Goal: Task Accomplishment & Management: Use online tool/utility

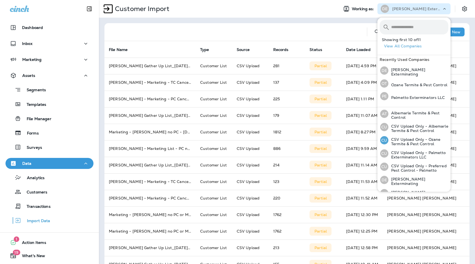
scroll to position [59, 0]
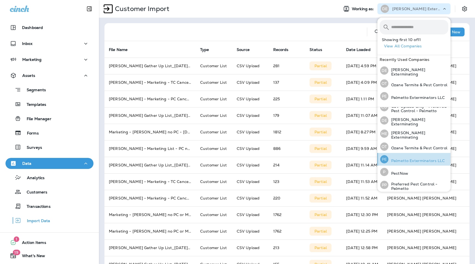
click at [410, 160] on p "Palmetto Exterminators LLC" at bounding box center [417, 160] width 57 height 4
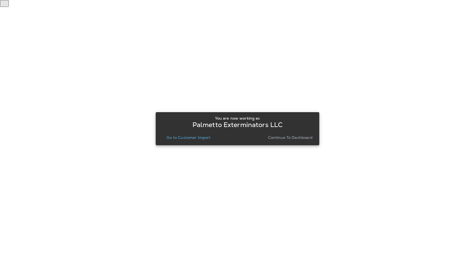
click at [192, 136] on p "Go to Customer Import" at bounding box center [189, 137] width 44 height 4
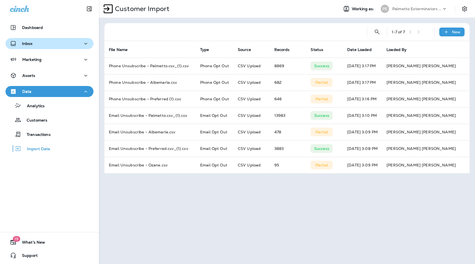
click at [55, 48] on button "Inbox" at bounding box center [50, 43] width 88 height 11
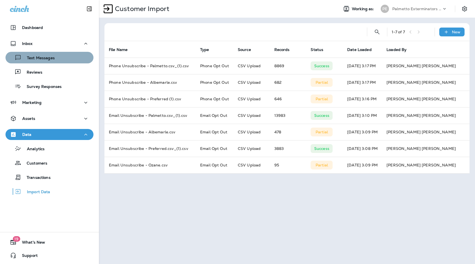
click at [55, 55] on div "Text Messages" at bounding box center [50, 57] width 84 height 8
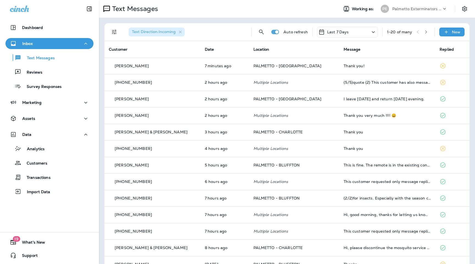
click at [426, 34] on button "button" at bounding box center [426, 32] width 8 height 8
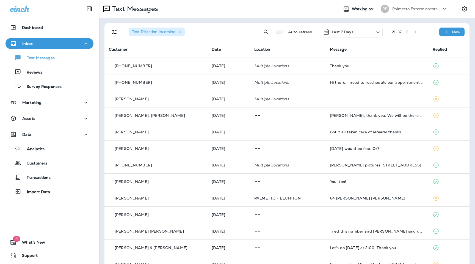
click at [418, 32] on div "21 - 37" at bounding box center [411, 32] width 39 height 8
click at [373, 32] on div "Last 7 Days" at bounding box center [352, 32] width 61 height 11
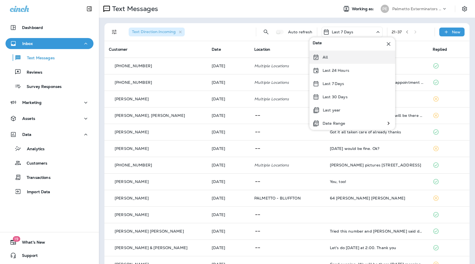
click at [349, 56] on div "All" at bounding box center [353, 57] width 86 height 13
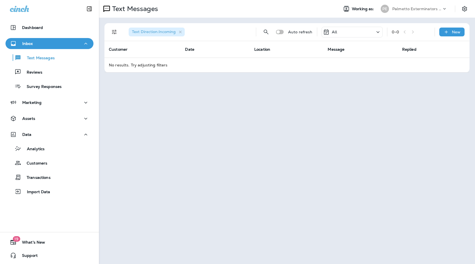
click at [209, 146] on div "Text Messages Working as: PE Palmetto Exterminators LLC Text Direction : Incomi…" at bounding box center [287, 132] width 376 height 264
click at [181, 31] on icon "button" at bounding box center [180, 32] width 3 height 3
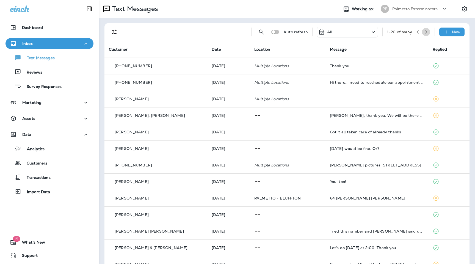
click at [428, 32] on icon "button" at bounding box center [426, 32] width 4 height 4
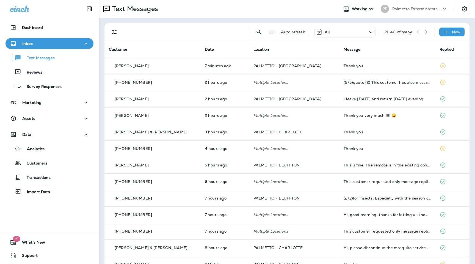
click at [424, 6] on div "Palmetto Exterminators LLC" at bounding box center [418, 9] width 50 height 8
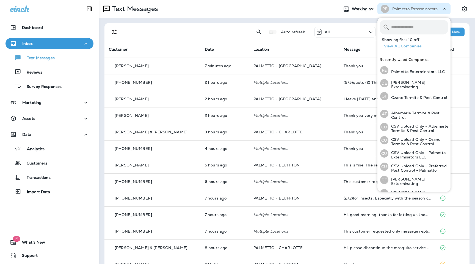
click at [259, 18] on div "Auto refresh All 21 - 40 of many New Customer Date Location Message Replied [PE…" at bounding box center [287, 206] width 376 height 376
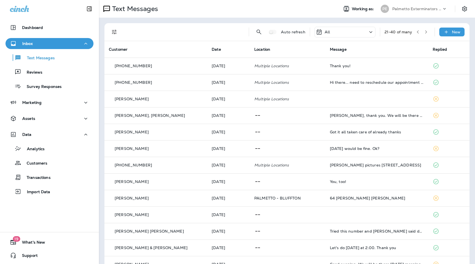
click at [412, 3] on div "PE Palmetto Exterminators LLC" at bounding box center [414, 8] width 73 height 11
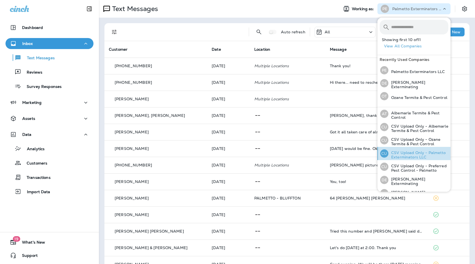
click at [408, 152] on p "CSV Upload Only - Palmetto Exterminators LLC" at bounding box center [419, 154] width 60 height 9
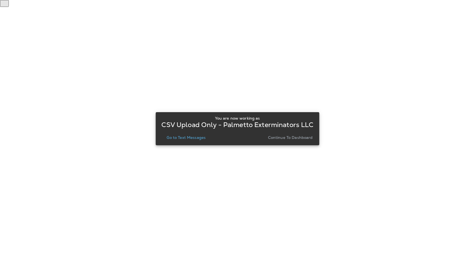
click at [202, 136] on p "Go to Text Messages" at bounding box center [186, 137] width 39 height 4
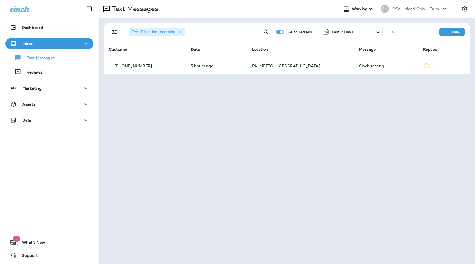
click at [367, 34] on div "Last 7 Days" at bounding box center [352, 32] width 61 height 11
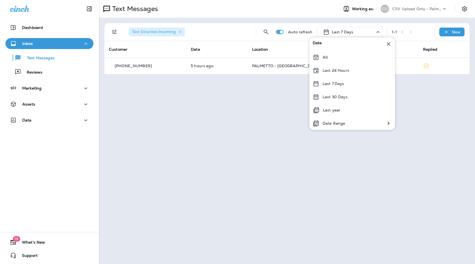
click at [248, 111] on div "Text Messages Working as: CU CSV Upload Only - Palmetto Exterminators LLC Text …" at bounding box center [287, 132] width 376 height 264
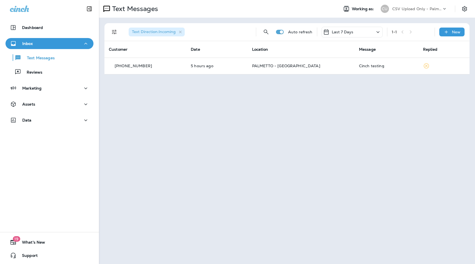
click at [360, 32] on div "Last 7 Days" at bounding box center [352, 32] width 61 height 11
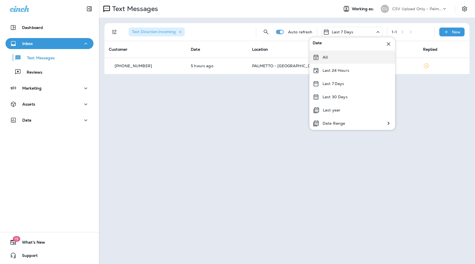
click at [348, 58] on div "All" at bounding box center [353, 57] width 86 height 13
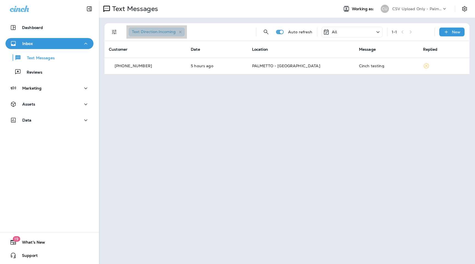
click at [180, 32] on icon "button" at bounding box center [180, 32] width 3 height 3
click at [181, 32] on icon "button" at bounding box center [180, 32] width 5 height 5
click at [181, 29] on div "Text Direction : Incoming" at bounding box center [157, 32] width 56 height 9
click at [114, 29] on icon "Filters" at bounding box center [114, 32] width 7 height 7
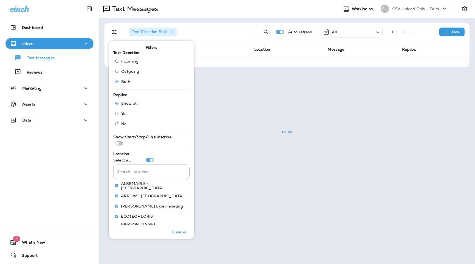
click at [227, 21] on div at bounding box center [287, 132] width 375 height 262
